Goal: Contribute content: Add original content to the website for others to see

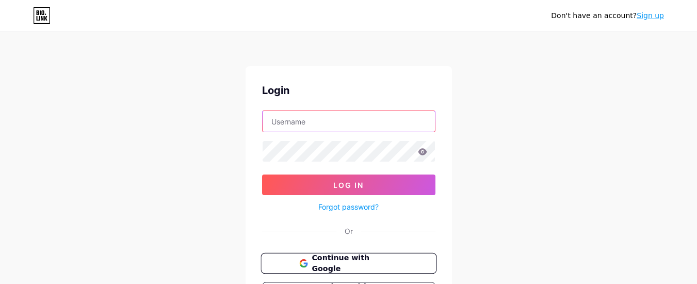
type input "[PERSON_NAME][EMAIL_ADDRESS][DOMAIN_NAME]"
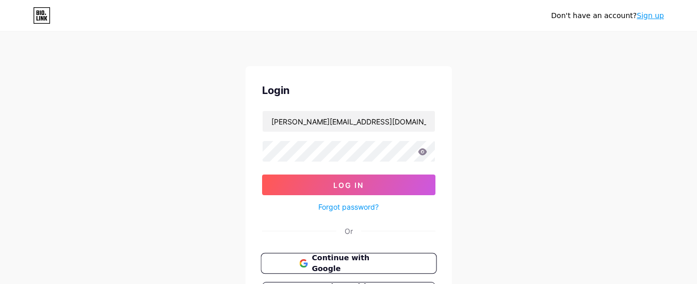
click at [341, 265] on span "Continue with Google" at bounding box center [355, 263] width 86 height 22
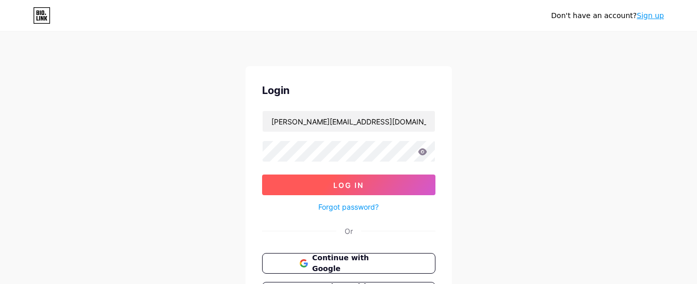
click at [338, 185] on span "Log In" at bounding box center [348, 185] width 30 height 9
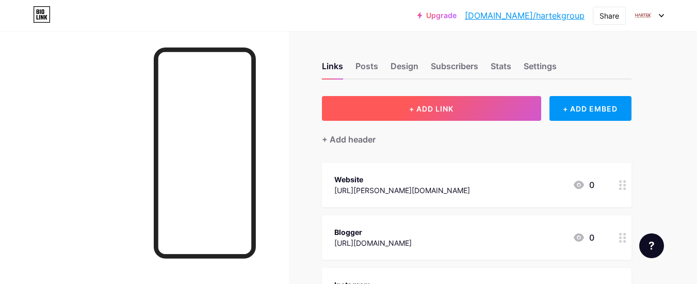
click at [433, 114] on button "+ ADD LINK" at bounding box center [431, 108] width 219 height 25
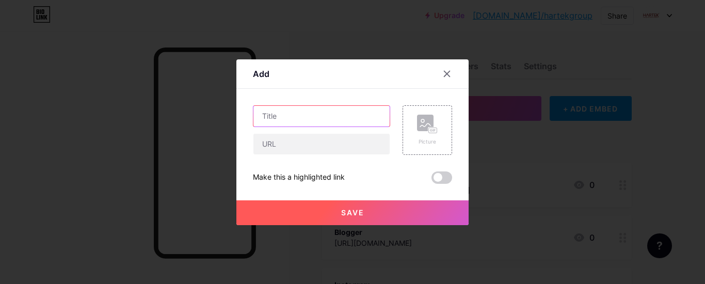
click at [286, 126] on input "text" at bounding box center [321, 116] width 136 height 21
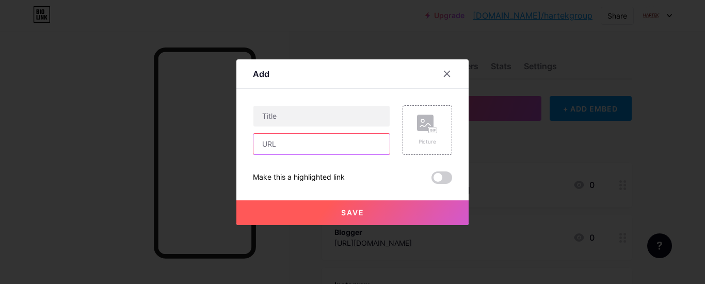
click at [282, 141] on input "text" at bounding box center [321, 144] width 136 height 21
paste input "[URL][EMAIL_ADDRESS][DOMAIN_NAME][PERSON_NAME][DOMAIN_NAME]"
type input "[URL][EMAIL_ADDRESS][DOMAIN_NAME][PERSON_NAME][DOMAIN_NAME]"
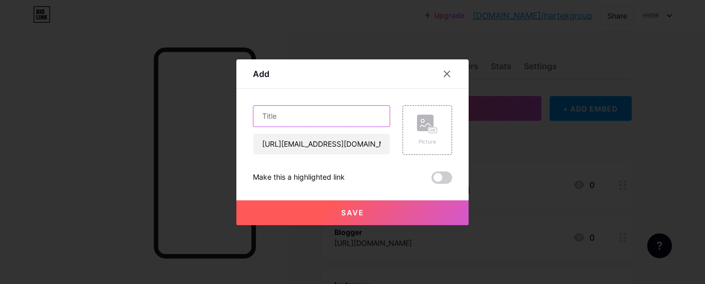
click at [292, 115] on input "text" at bounding box center [321, 116] width 136 height 21
click at [311, 113] on input "text" at bounding box center [321, 116] width 136 height 21
paste input "8 Common Protection Relays Used in Substation Panels"
type input "8 Common Protection Relays Used in Substation Panels"
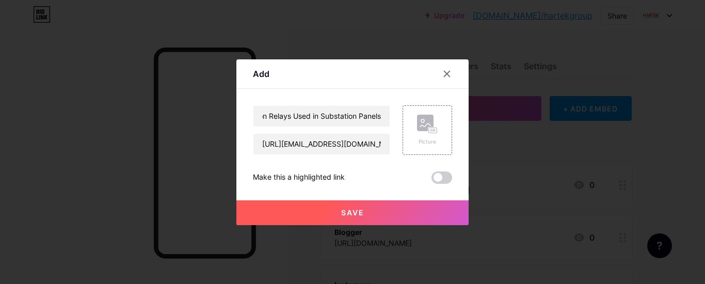
drag, startPoint x: 348, startPoint y: 217, endPoint x: 397, endPoint y: 204, distance: 50.6
click at [348, 216] on button "Save" at bounding box center [352, 212] width 232 height 25
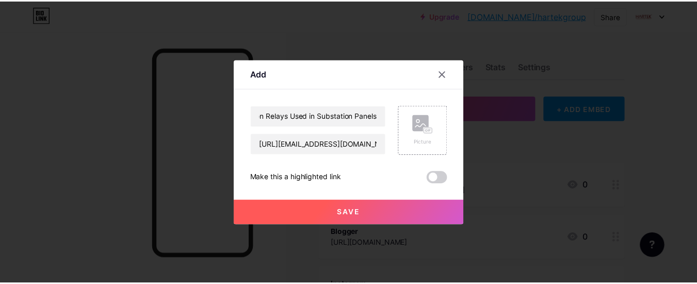
scroll to position [0, 0]
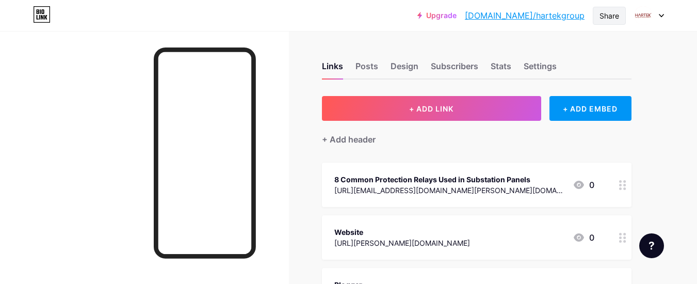
click at [615, 16] on div "Share" at bounding box center [610, 15] width 20 height 11
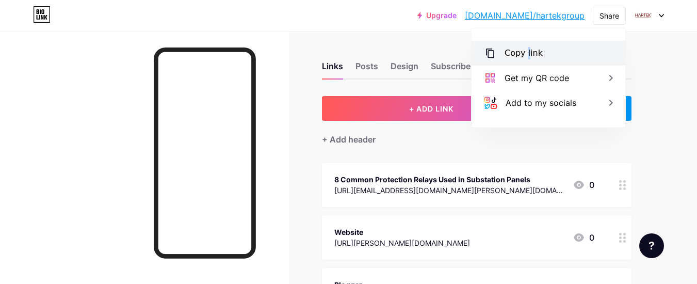
drag, startPoint x: 527, startPoint y: 59, endPoint x: 560, endPoint y: 60, distance: 33.1
click at [526, 59] on div "Copy link" at bounding box center [524, 53] width 38 height 12
copy div "l"
